Goal: Task Accomplishment & Management: Manage account settings

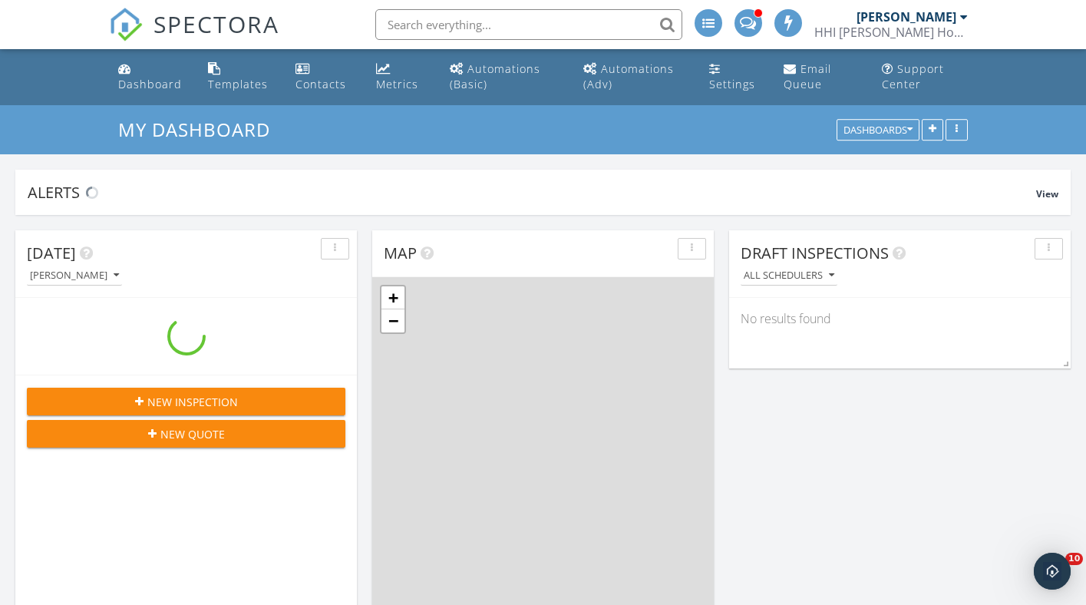
scroll to position [1397, 1086]
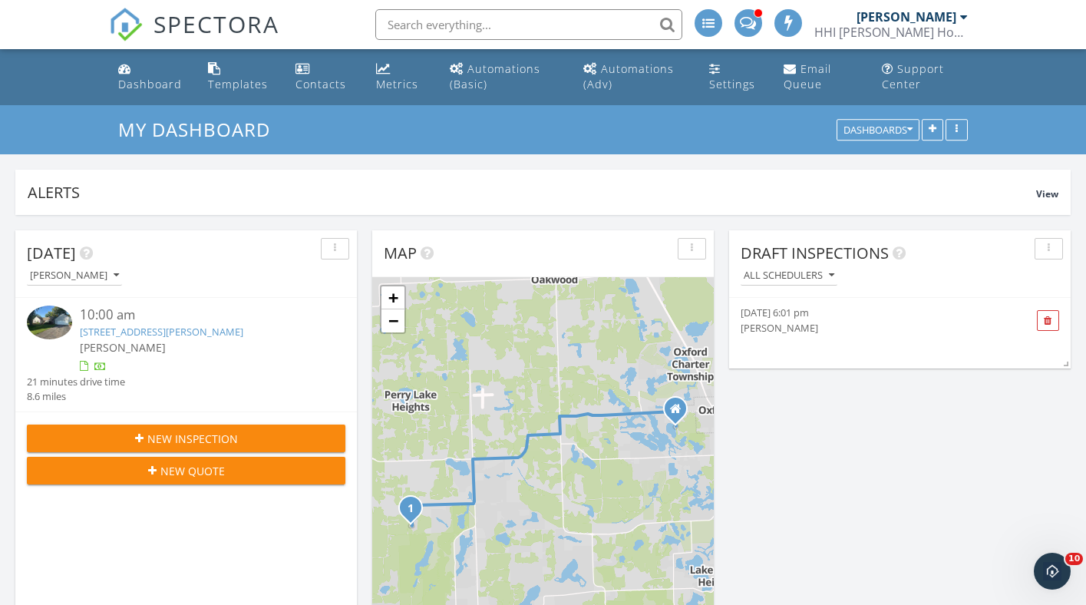
click at [243, 333] on link "10143 Whipple Tree Ln, Village of Clarkston, MI 48348" at bounding box center [161, 332] width 163 height 14
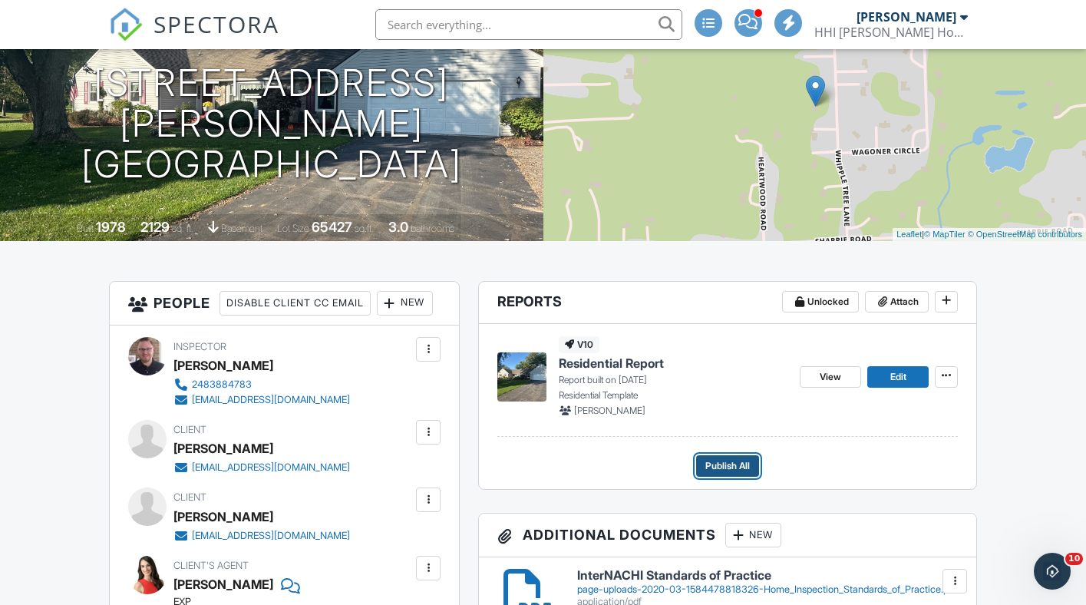
click at [738, 469] on span "Publish All" at bounding box center [727, 465] width 44 height 15
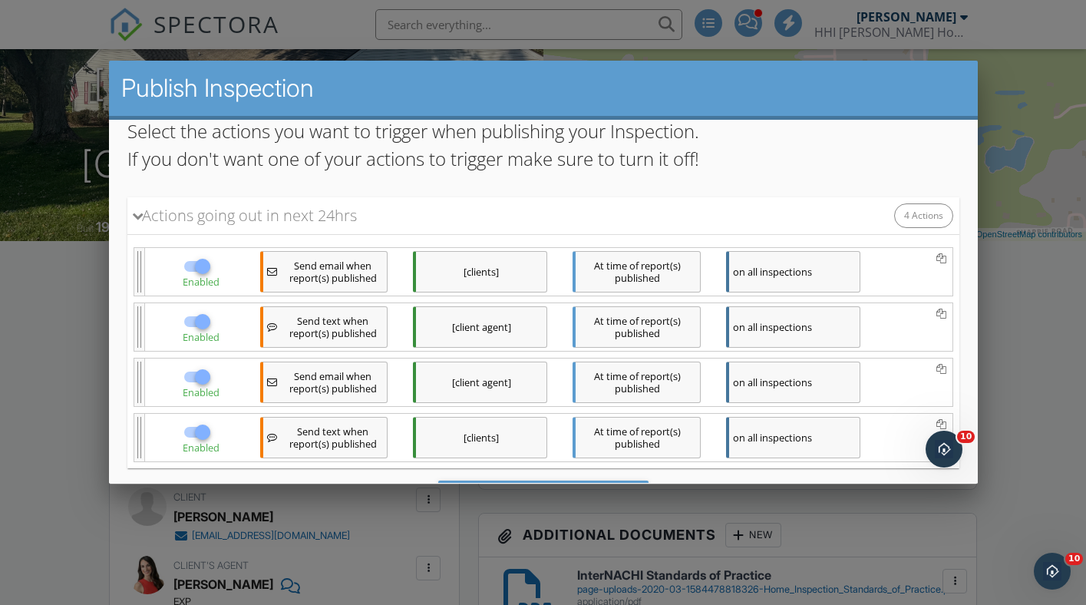
scroll to position [203, 0]
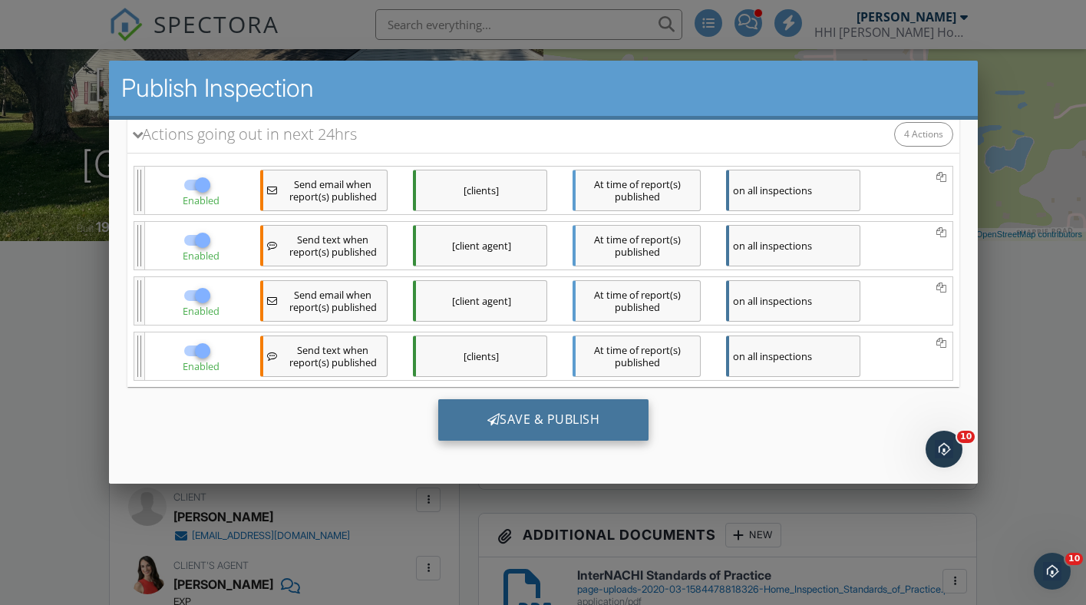
click at [541, 415] on div "Save & Publish" at bounding box center [542, 418] width 211 height 41
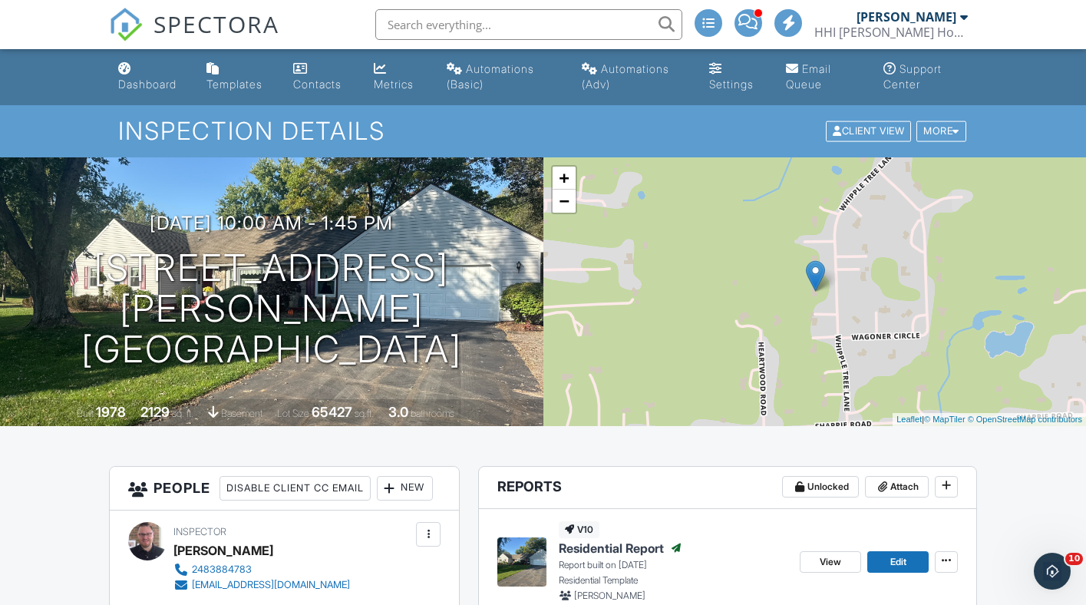
click at [148, 79] on div "Dashboard" at bounding box center [147, 83] width 58 height 13
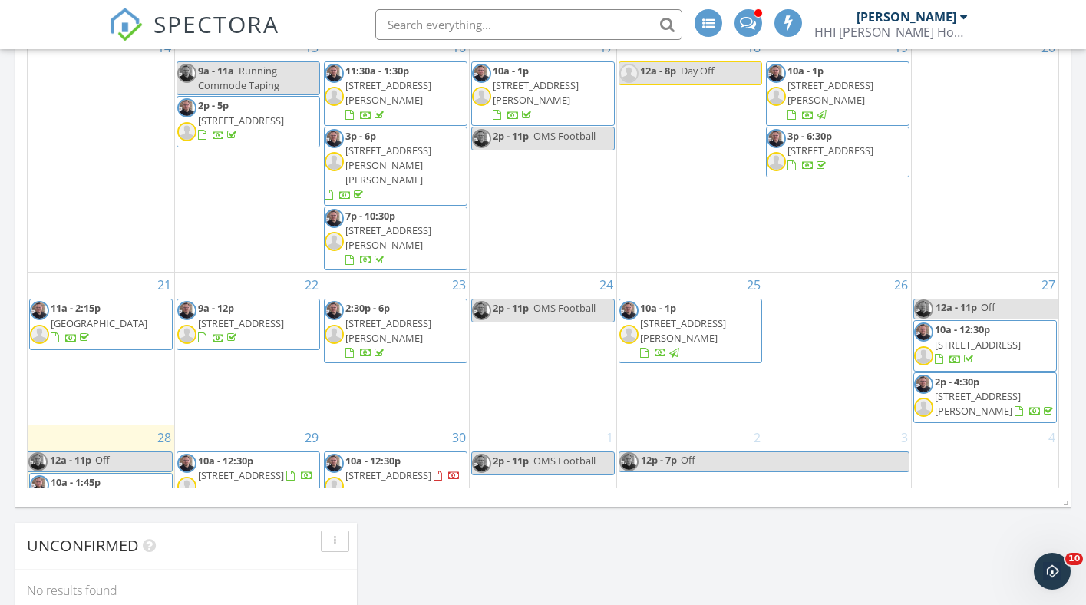
scroll to position [1047, 0]
